Goal: Task Accomplishment & Management: Manage account settings

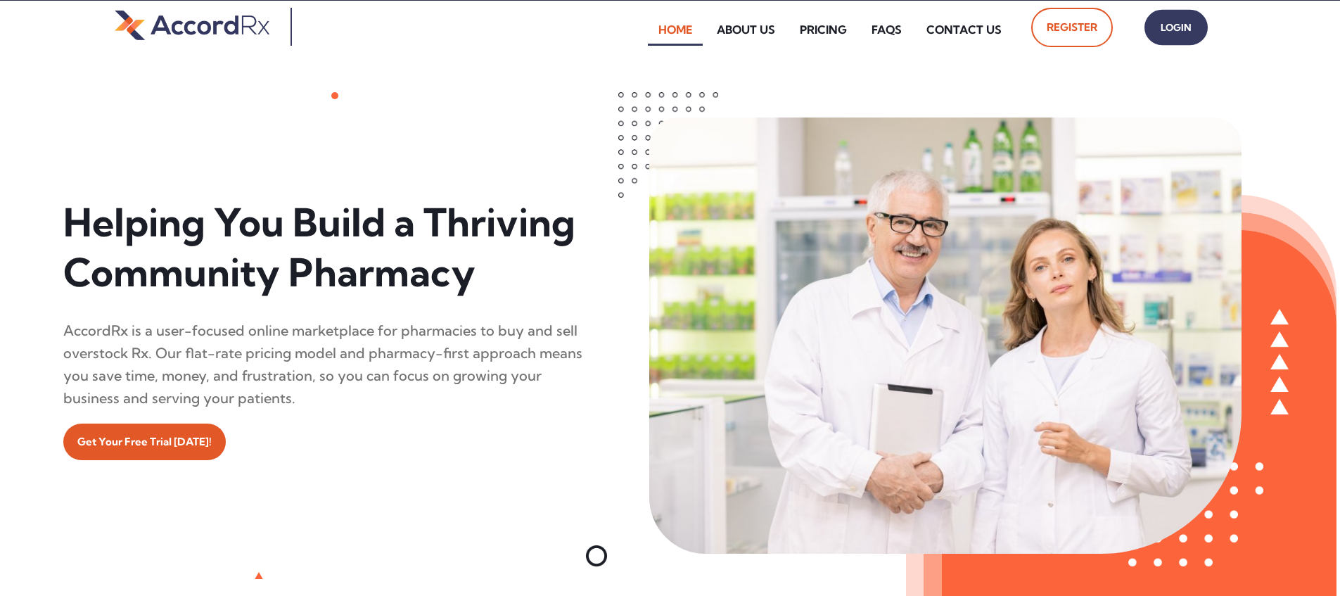
click at [642, 33] on span "Login" at bounding box center [1175, 28] width 35 height 20
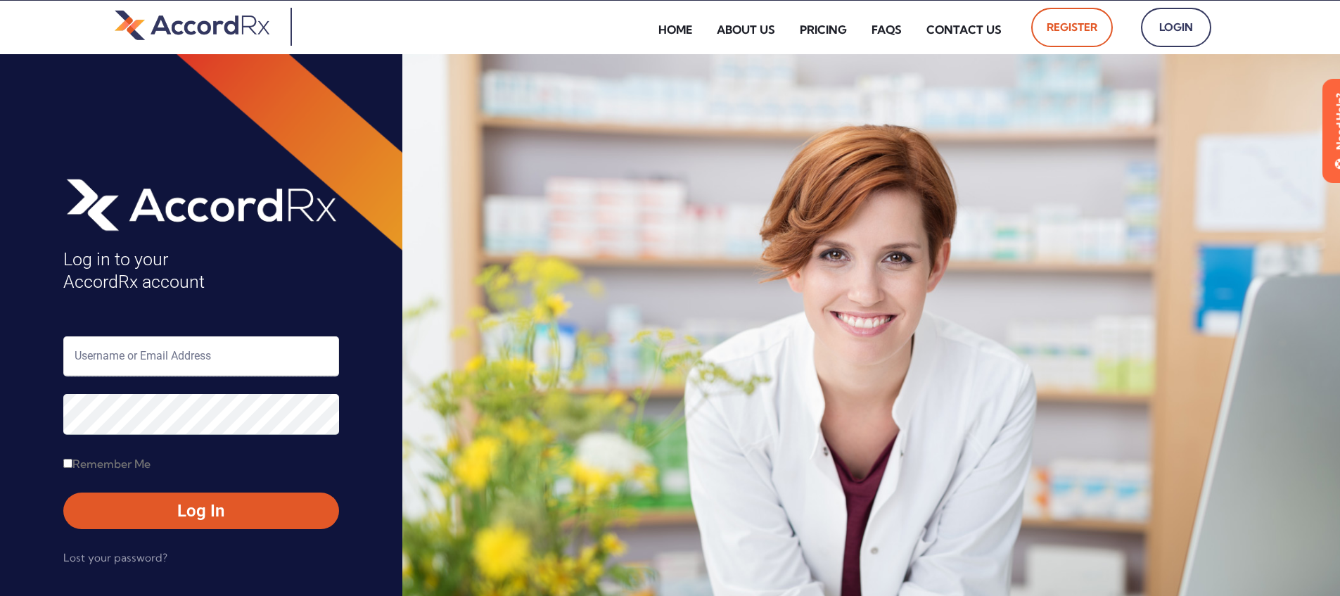
click at [121, 352] on input "text" at bounding box center [201, 356] width 276 height 40
type input "ARX-Erica"
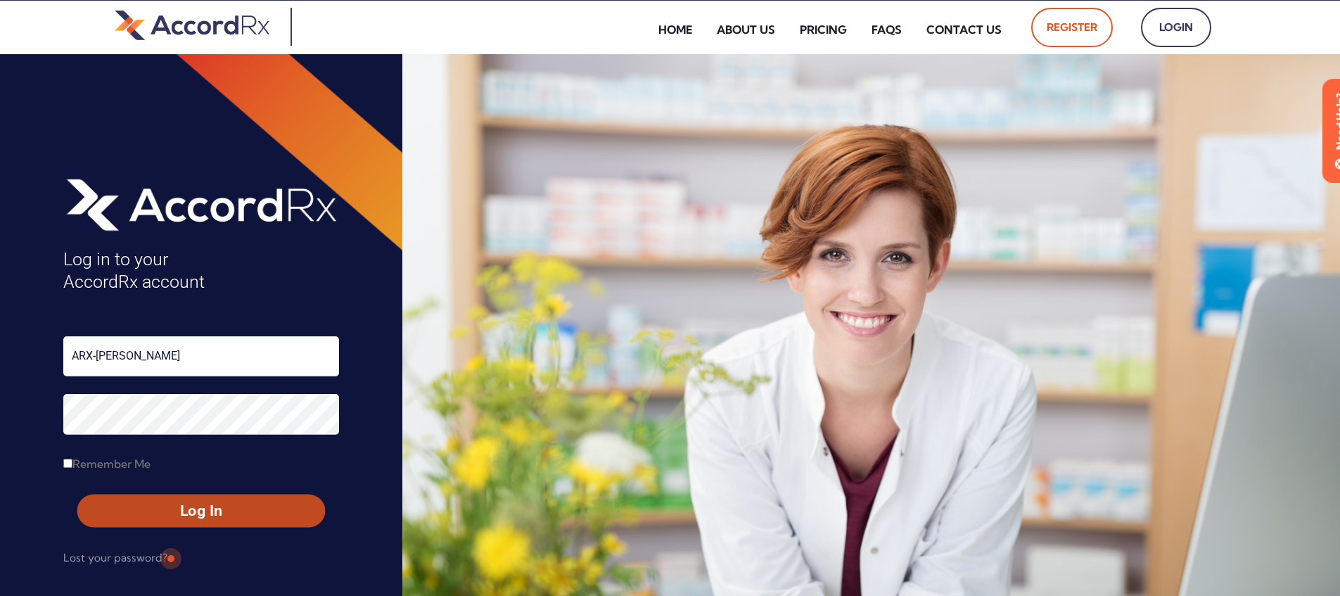
click at [169, 506] on span "Log In" at bounding box center [201, 511] width 222 height 20
